Goal: Task Accomplishment & Management: Complete application form

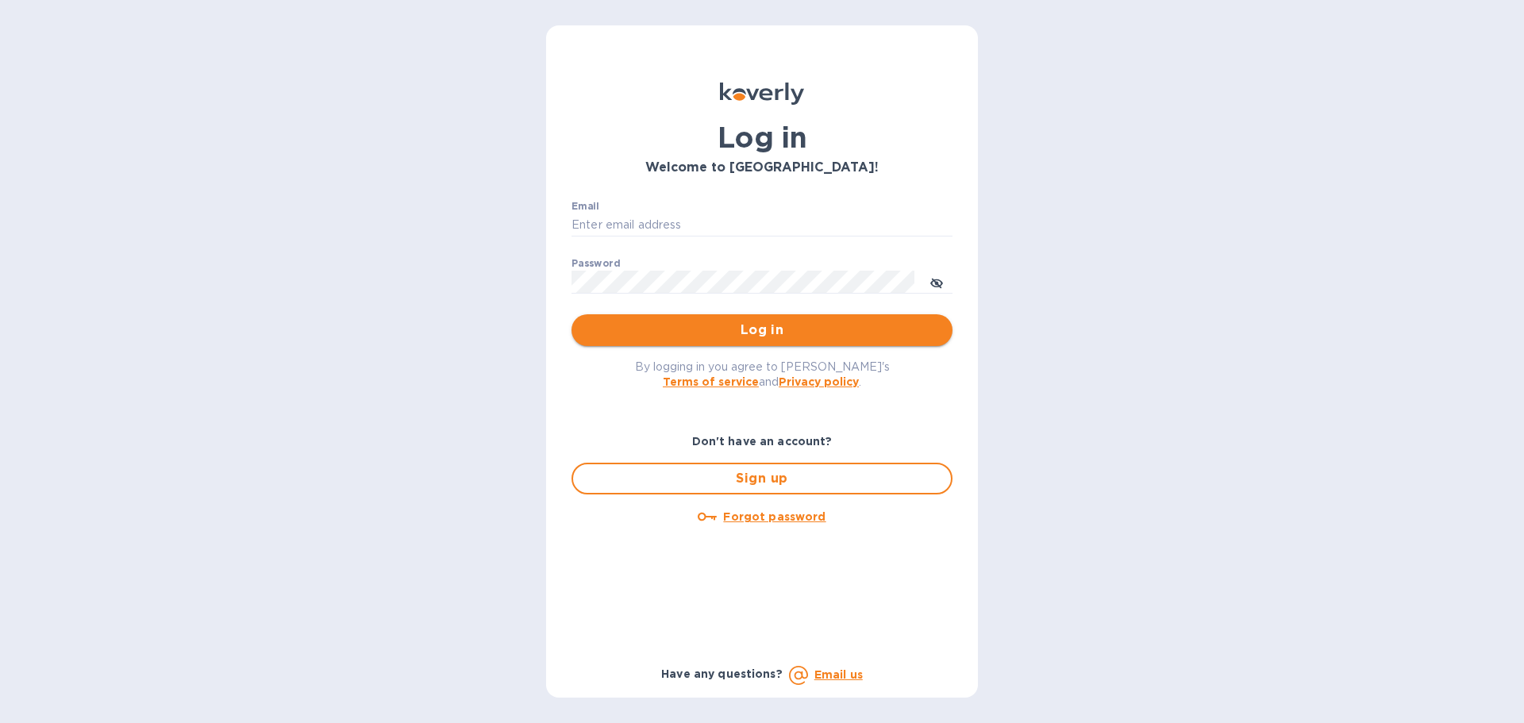
type input "[EMAIL_ADDRESS][DOMAIN_NAME]"
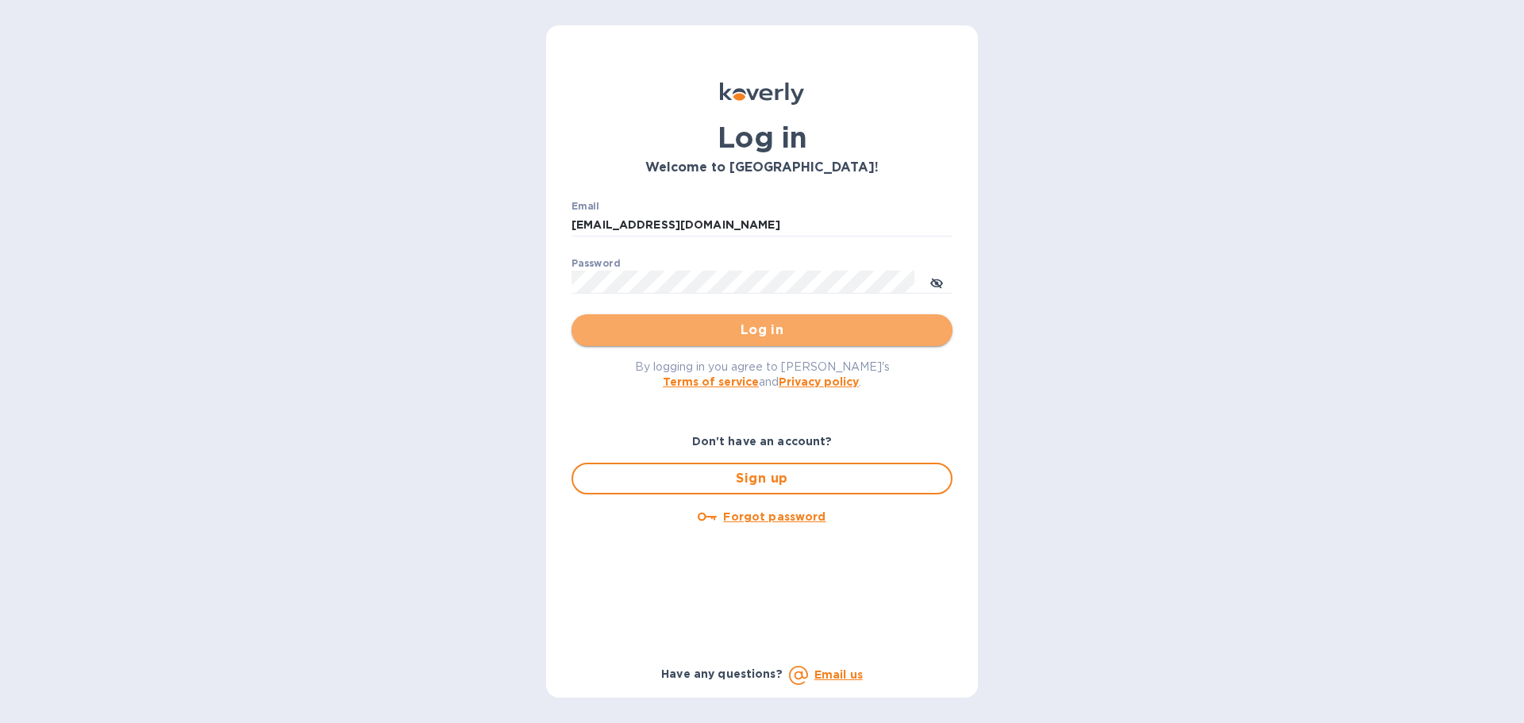
click at [797, 326] on span "Log in" at bounding box center [762, 330] width 356 height 19
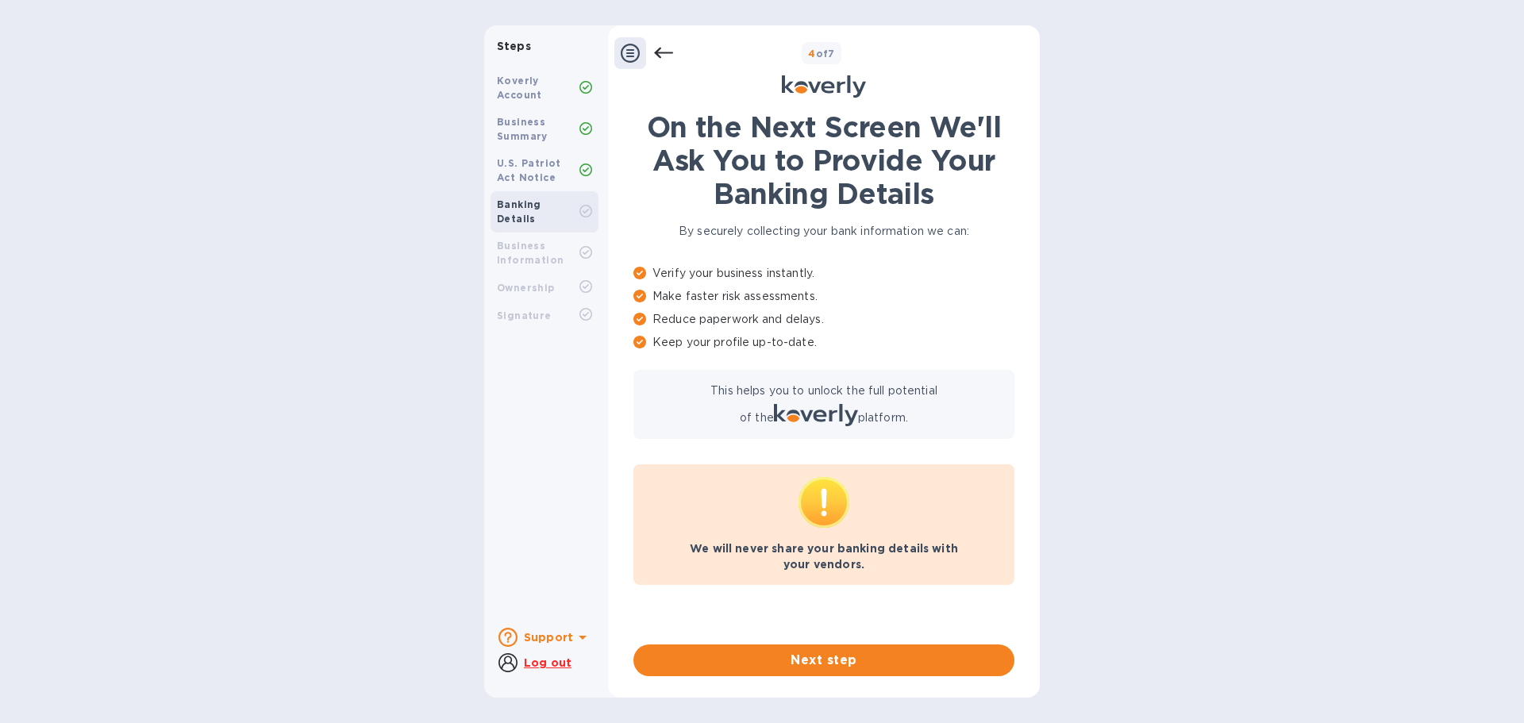
click at [522, 82] on b "Koverly Account" at bounding box center [519, 88] width 45 height 26
click at [522, 87] on div "Koverly Account" at bounding box center [538, 88] width 83 height 29
click at [659, 56] on icon at bounding box center [663, 53] width 19 height 11
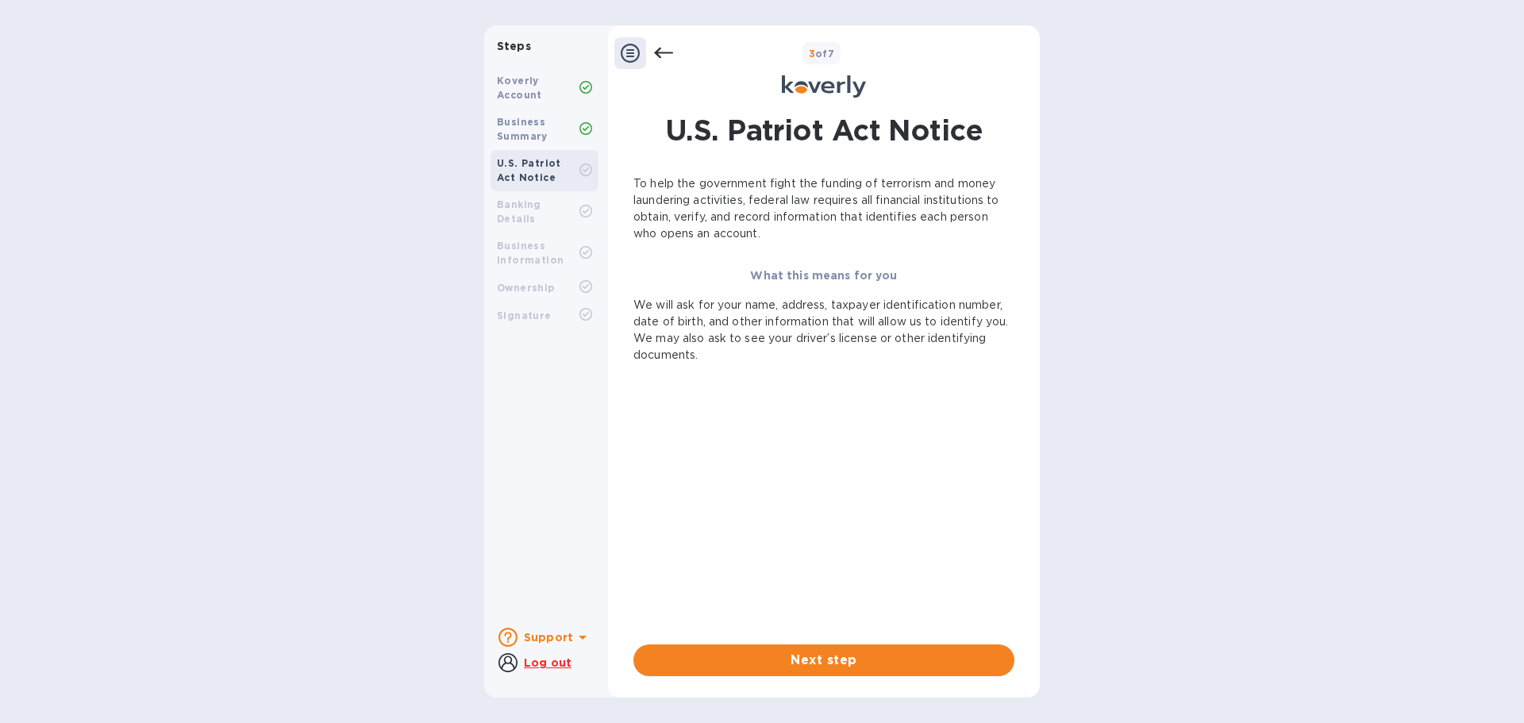
click at [659, 56] on icon at bounding box center [663, 53] width 19 height 11
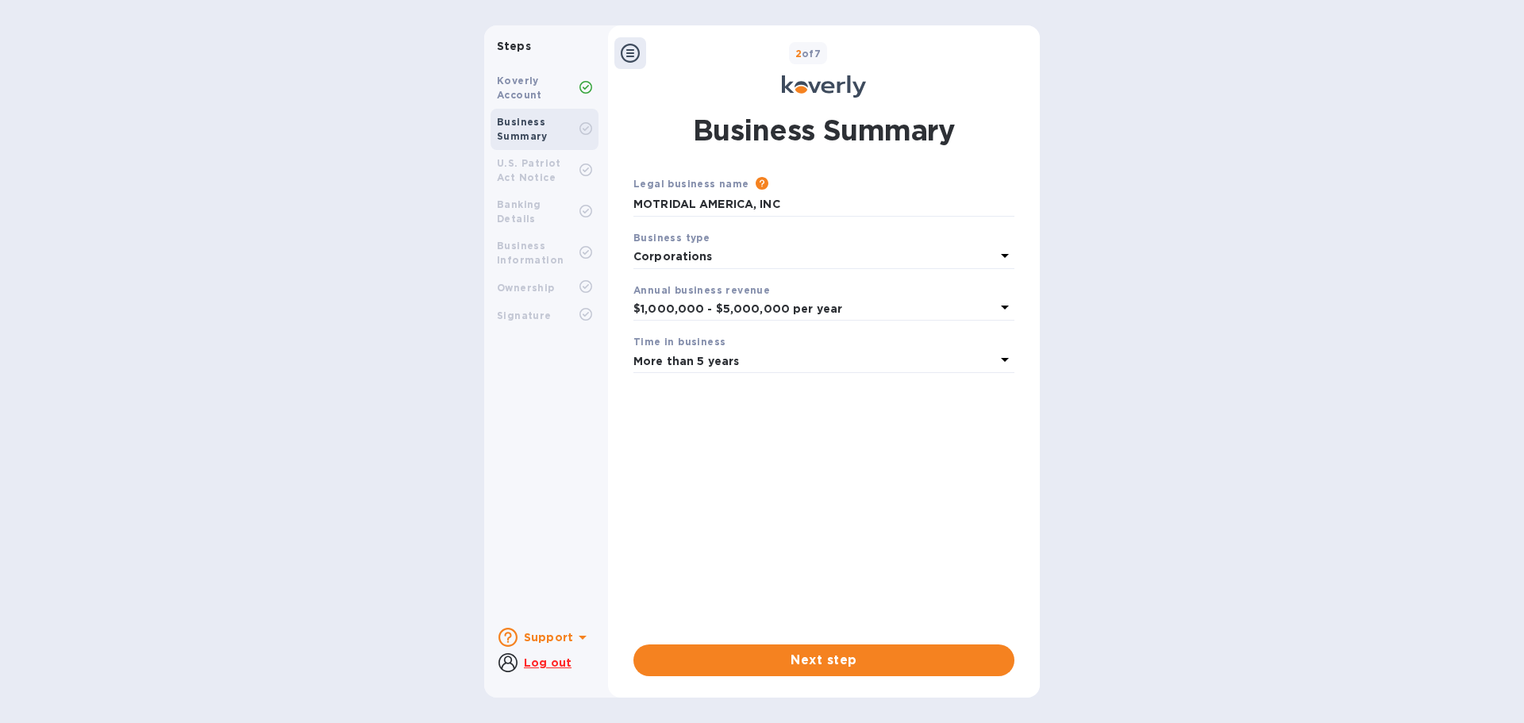
click at [659, 56] on div "2 of 7" at bounding box center [839, 53] width 387 height 23
